Goal: Information Seeking & Learning: Learn about a topic

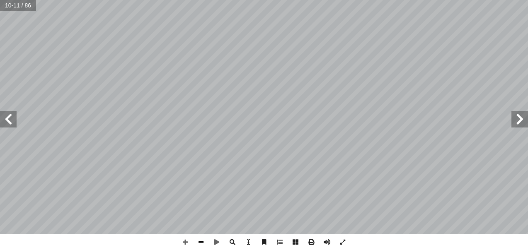
click at [198, 240] on span at bounding box center [201, 243] width 16 height 16
click at [182, 245] on span at bounding box center [185, 243] width 16 height 16
click at [184, 242] on span at bounding box center [185, 243] width 16 height 16
